Goal: Task Accomplishment & Management: Use online tool/utility

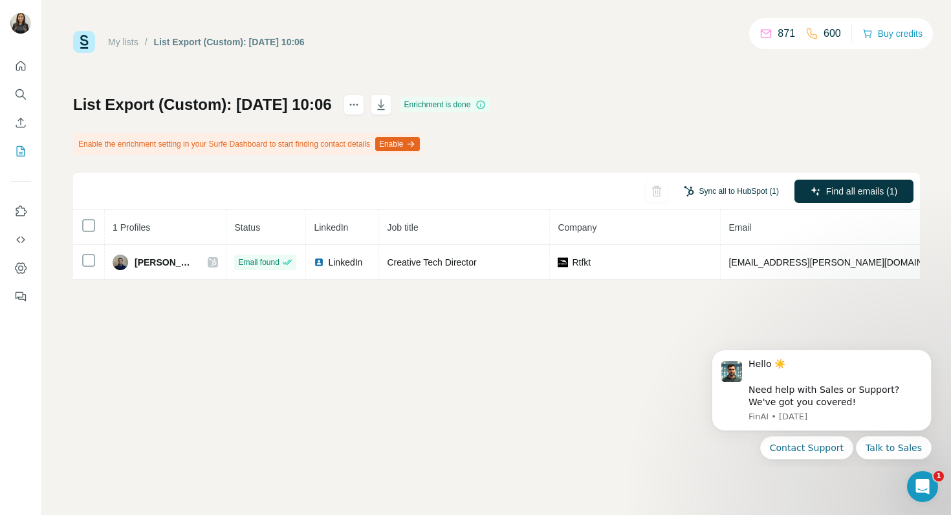
click at [714, 189] on button "Sync all to HubSpot (1)" at bounding box center [731, 191] width 113 height 19
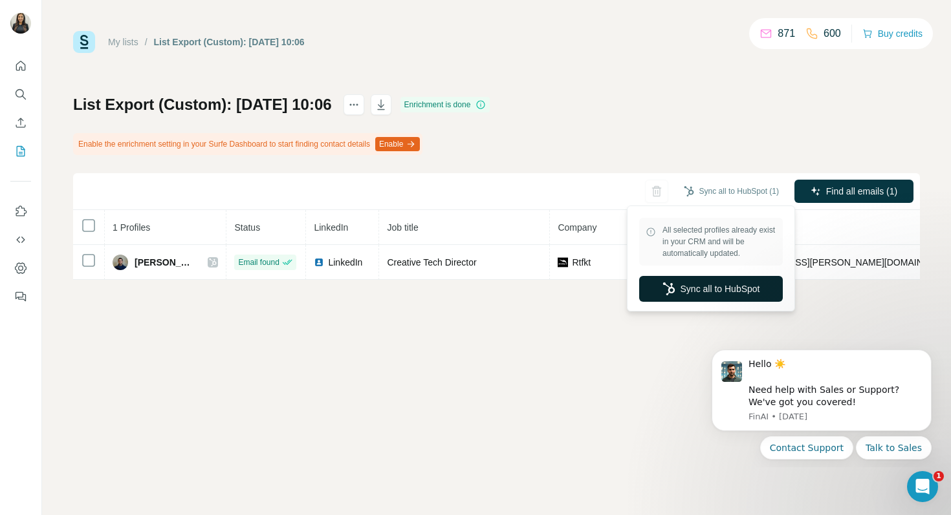
click at [680, 285] on button "Sync all to HubSpot" at bounding box center [711, 289] width 144 height 26
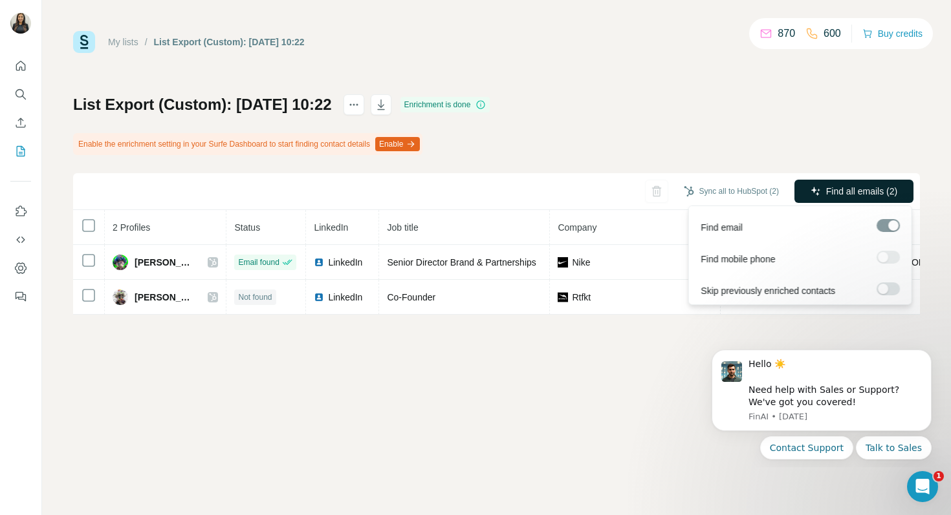
click at [836, 189] on span "Find all emails (2)" at bounding box center [861, 191] width 71 height 13
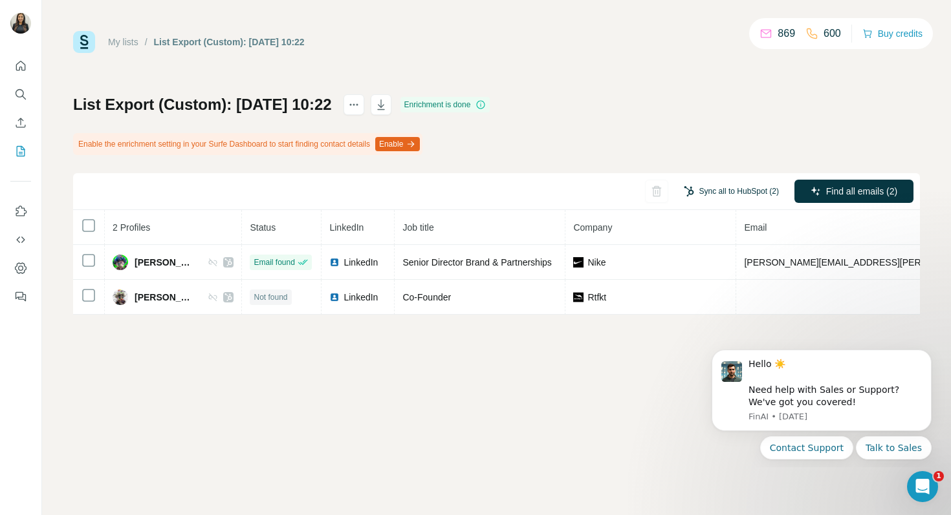
click at [724, 193] on button "Sync all to HubSpot (2)" at bounding box center [731, 191] width 113 height 19
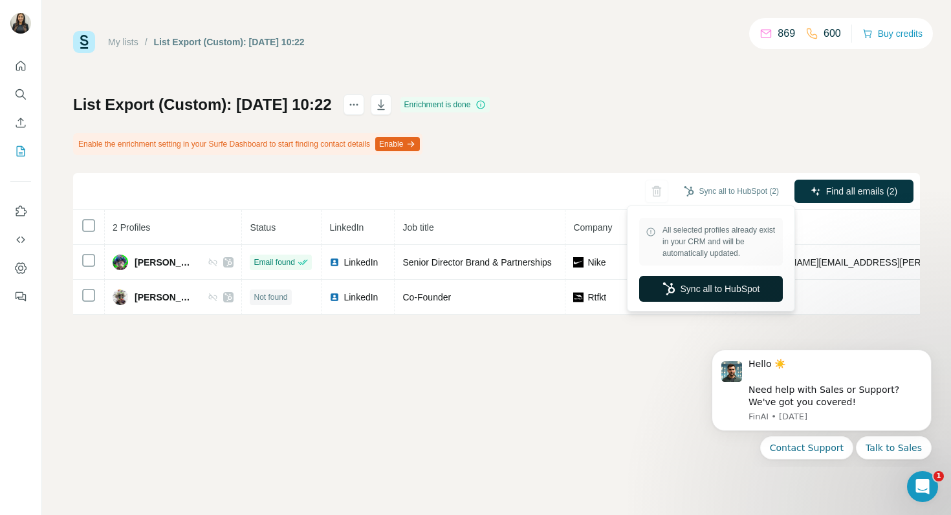
click at [697, 296] on button "Sync all to HubSpot" at bounding box center [711, 289] width 144 height 26
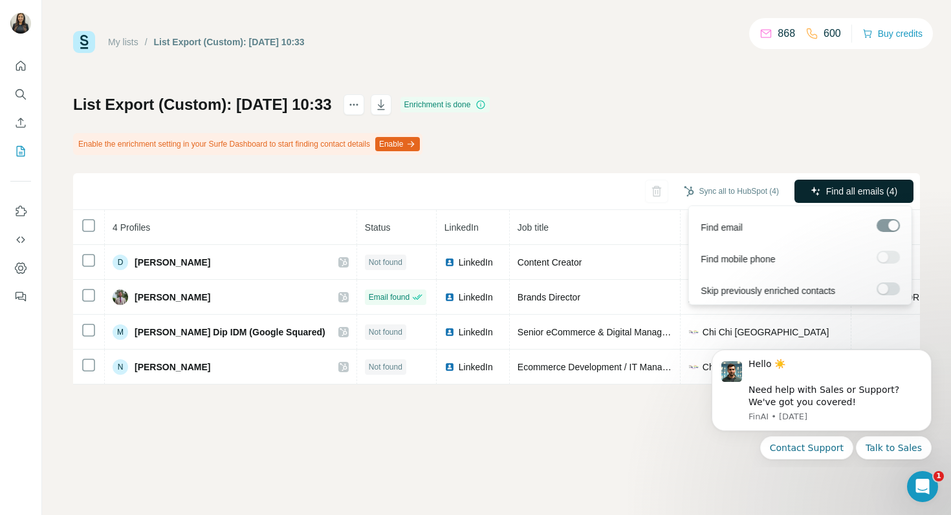
click at [837, 188] on span "Find all emails (4)" at bounding box center [861, 191] width 71 height 13
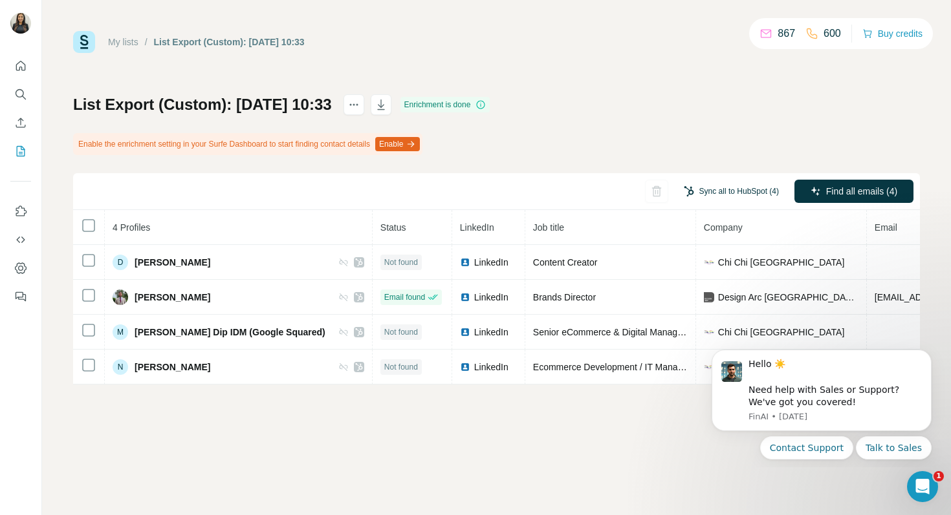
click at [753, 189] on button "Sync all to HubSpot (4)" at bounding box center [731, 191] width 113 height 19
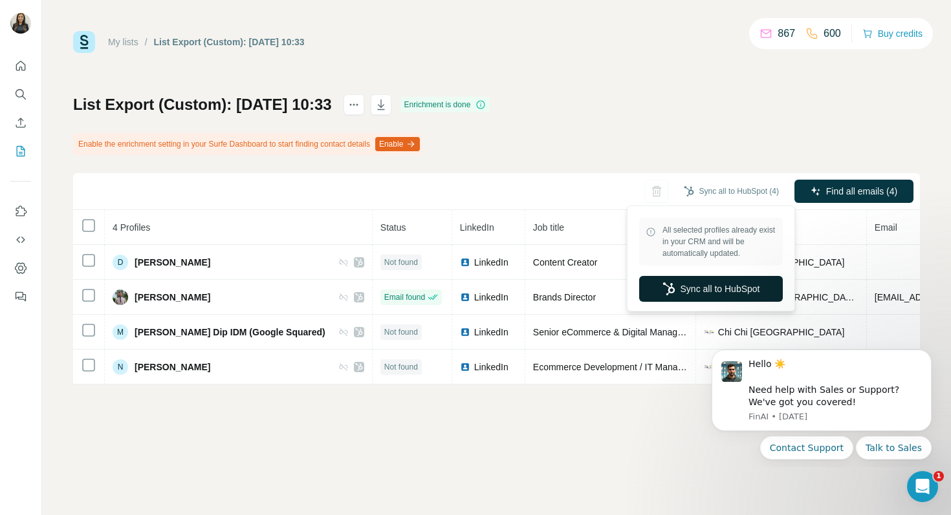
click at [687, 289] on button "Sync all to HubSpot" at bounding box center [711, 289] width 144 height 26
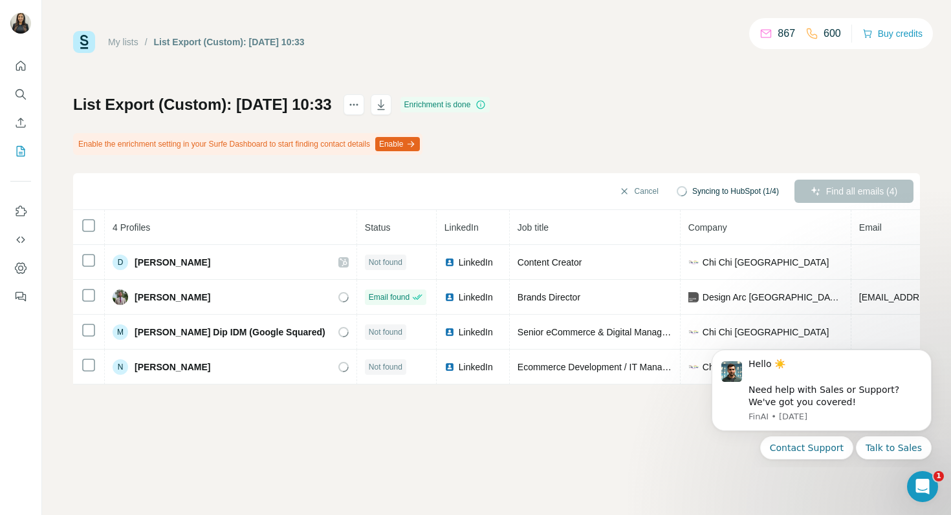
click at [631, 453] on div "My lists / List Export (Custom): 01/10/2025 10:33 867 600 Buy credits List Expo…" at bounding box center [496, 257] width 909 height 515
